Goal: Use online tool/utility: Utilize a website feature to perform a specific function

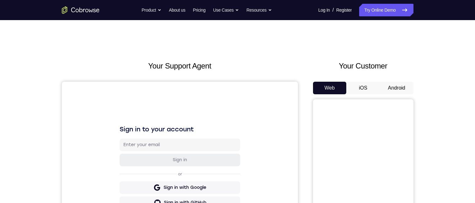
click at [363, 89] on button "iOS" at bounding box center [363, 88] width 34 height 13
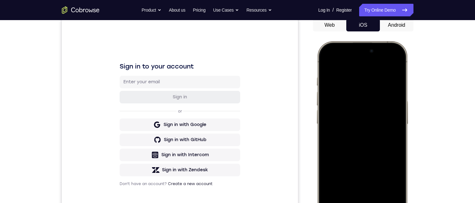
drag, startPoint x: 371, startPoint y: 59, endPoint x: 391, endPoint y: 202, distance: 144.0
click at [388, 202] on div at bounding box center [361, 134] width 83 height 179
drag, startPoint x: 340, startPoint y: 50, endPoint x: 378, endPoint y: 218, distance: 172.5
click at [378, 202] on div at bounding box center [361, 134] width 83 height 179
drag, startPoint x: 350, startPoint y: 91, endPoint x: 384, endPoint y: 219, distance: 132.2
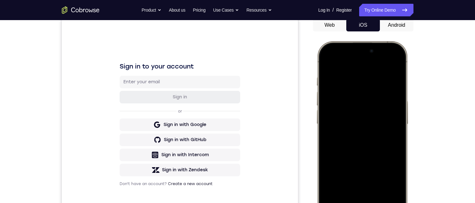
click at [384, 202] on div at bounding box center [361, 134] width 83 height 179
drag, startPoint x: 341, startPoint y: 45, endPoint x: 383, endPoint y: 170, distance: 131.2
click at [376, 202] on div at bounding box center [361, 134] width 83 height 179
drag, startPoint x: 390, startPoint y: 54, endPoint x: 399, endPoint y: 181, distance: 128.0
click at [390, 202] on div at bounding box center [361, 134] width 83 height 179
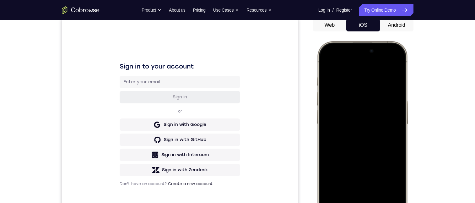
drag, startPoint x: 371, startPoint y: 91, endPoint x: 354, endPoint y: 218, distance: 128.5
click at [354, 202] on div at bounding box center [361, 134] width 83 height 179
click at [359, 8] on div "Try Online Demo" at bounding box center [386, 10] width 54 height 13
drag, startPoint x: 674, startPoint y: 59, endPoint x: 409, endPoint y: 68, distance: 265.0
click at [409, 68] on div at bounding box center [363, 135] width 94 height 188
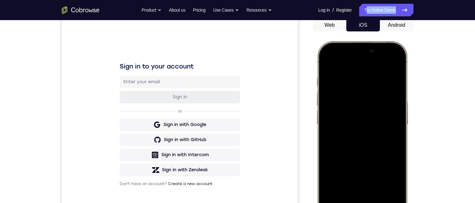
drag, startPoint x: 315, startPoint y: -7, endPoint x: 638, endPoint y: 44, distance: 327.2
click at [316, 41] on html "Online web based iOS Simulators and Android Emulators. Run iPhone, iPad, Mobile…" at bounding box center [363, 135] width 94 height 188
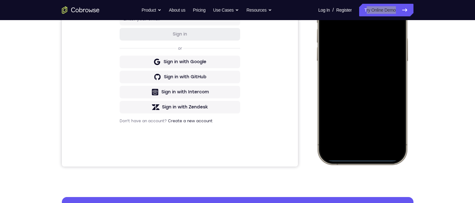
drag, startPoint x: 359, startPoint y: 149, endPoint x: 268, endPoint y: -52, distance: 220.7
click at [316, 0] on html "Online web based iOS Simulators and Android Emulators. Run iPhone, iPad, Mobile…" at bounding box center [363, 72] width 94 height 188
drag, startPoint x: 366, startPoint y: 139, endPoint x: 363, endPoint y: 38, distance: 100.8
click at [362, 28] on div at bounding box center [361, 71] width 83 height 179
drag, startPoint x: 365, startPoint y: 159, endPoint x: 384, endPoint y: 32, distance: 128.5
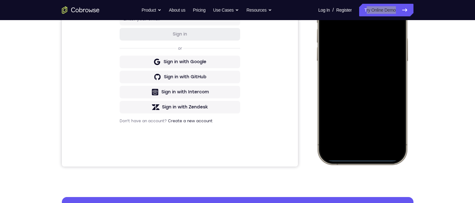
click at [373, 46] on div at bounding box center [361, 71] width 83 height 179
drag, startPoint x: 377, startPoint y: 151, endPoint x: 367, endPoint y: 47, distance: 104.7
click at [369, 38] on div at bounding box center [361, 71] width 83 height 179
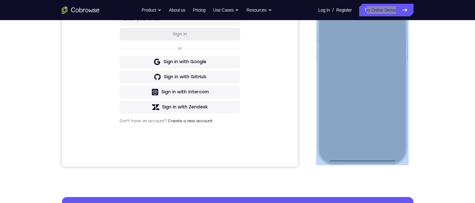
drag, startPoint x: 364, startPoint y: 153, endPoint x: 363, endPoint y: 144, distance: 9.8
click at [363, 144] on div at bounding box center [362, 71] width 92 height 186
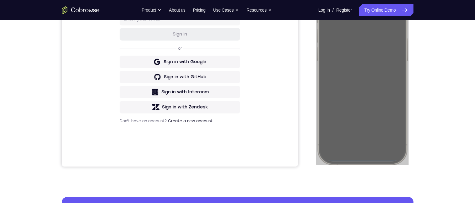
drag, startPoint x: 47, startPoint y: 165, endPoint x: 437, endPoint y: 125, distance: 391.9
click at [438, 126] on div "Your Support Agent Your Customer Web iOS Android Next Steps We’d be happy to gi…" at bounding box center [237, 102] width 475 height 414
click at [424, 121] on div "Your Support Agent Your Customer Web iOS Android Next Steps We’d be happy to gi…" at bounding box center [238, 102] width 402 height 414
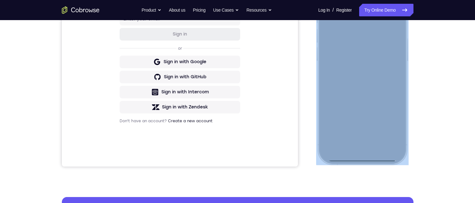
scroll to position [0, 0]
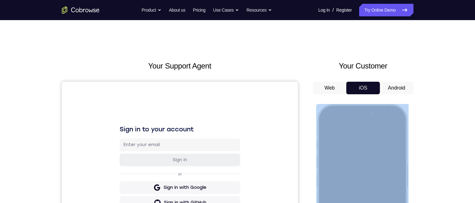
click at [366, 122] on div at bounding box center [361, 196] width 83 height 179
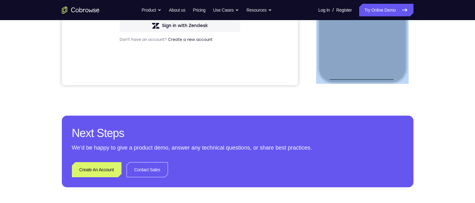
scroll to position [126, 0]
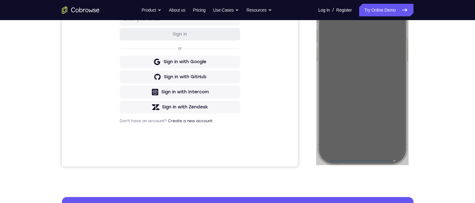
click at [429, 64] on div "Your Support Agent Your Customer Web iOS Android Next Steps We’d be happy to gi…" at bounding box center [238, 102] width 402 height 414
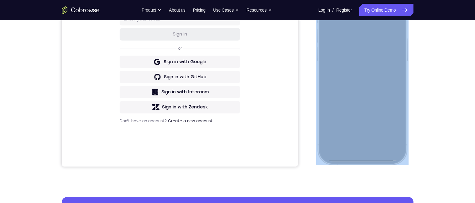
scroll to position [63, 0]
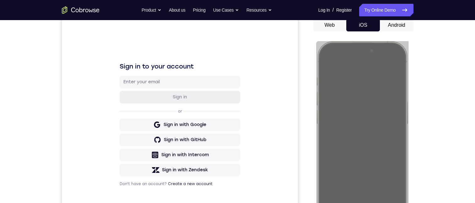
click at [397, 31] on button "Android" at bounding box center [397, 25] width 34 height 13
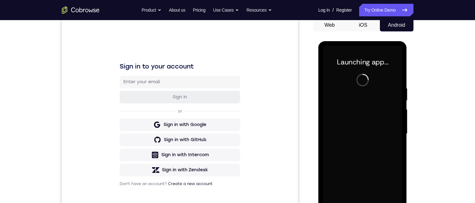
scroll to position [0, 0]
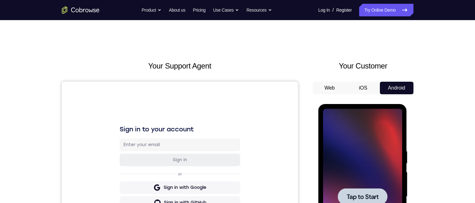
click at [357, 190] on div at bounding box center [363, 196] width 50 height 17
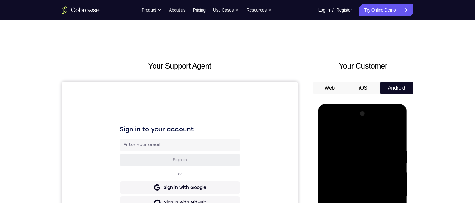
scroll to position [63, 0]
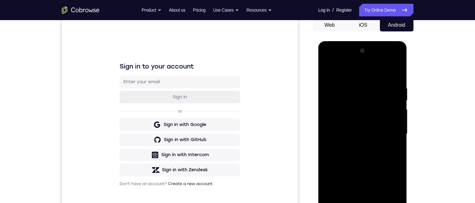
click at [362, 202] on div at bounding box center [362, 134] width 79 height 176
click at [388, 185] on div at bounding box center [362, 134] width 79 height 176
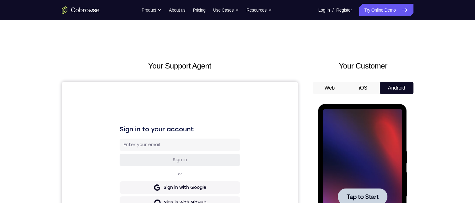
scroll to position [157, 0]
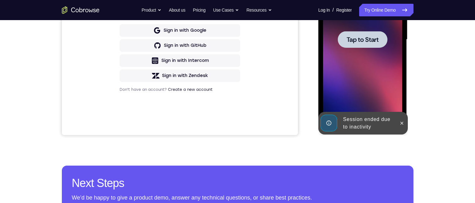
click at [357, 42] on span "Tap to Start" at bounding box center [363, 39] width 32 height 6
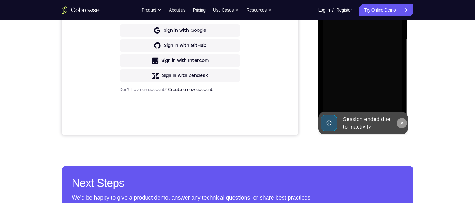
click at [404, 122] on icon at bounding box center [401, 123] width 5 height 5
